Goal: Navigation & Orientation: Go to known website

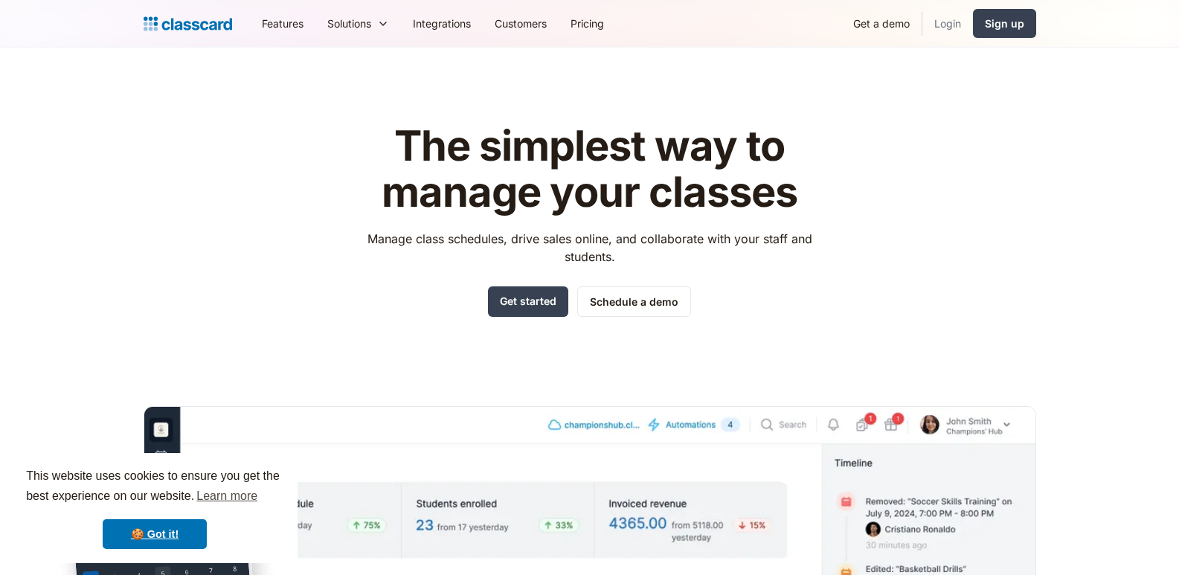
click at [956, 25] on link "Login" at bounding box center [947, 23] width 51 height 33
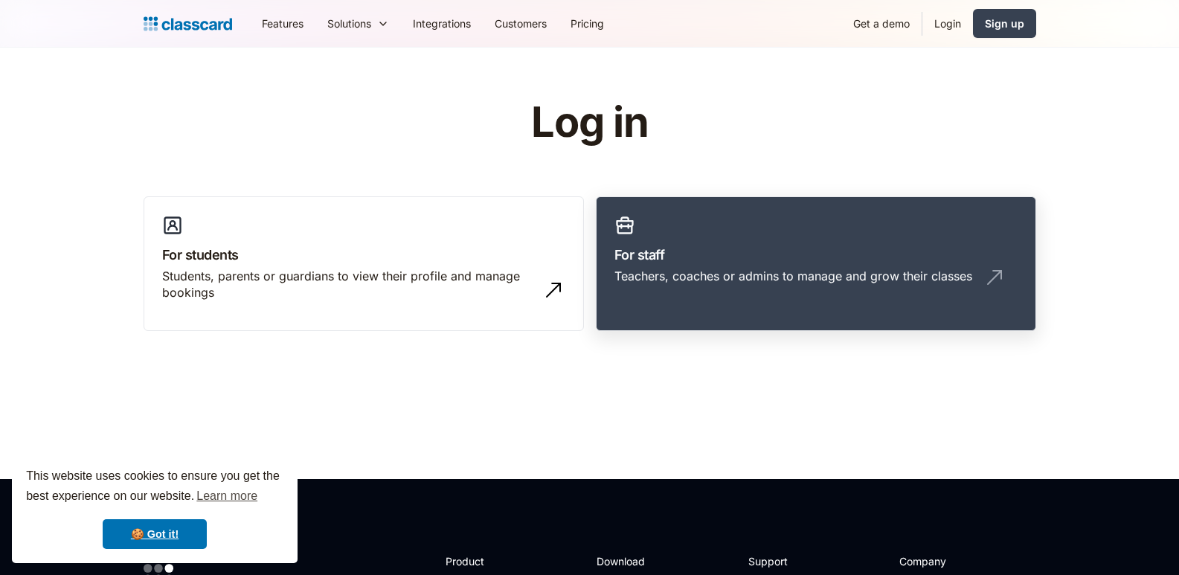
click at [764, 280] on div "Teachers, coaches or admins to manage and grow their classes" at bounding box center [793, 276] width 358 height 16
